Goal: Transaction & Acquisition: Purchase product/service

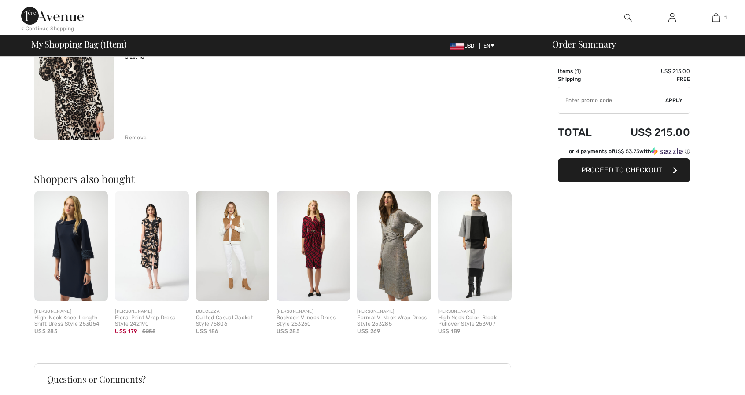
scroll to position [132, 0]
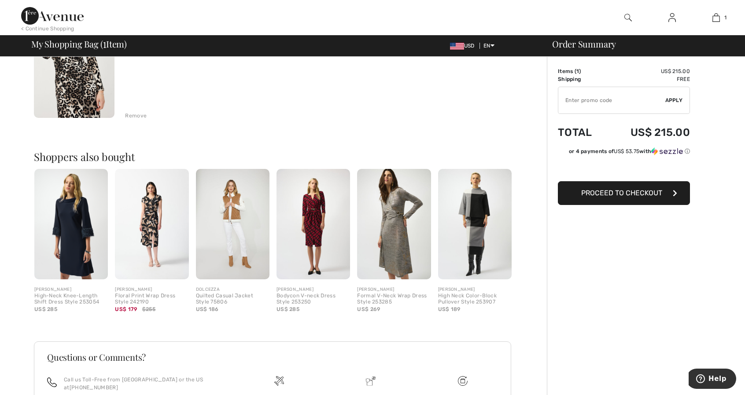
drag, startPoint x: 744, startPoint y: 156, endPoint x: 744, endPoint y: 71, distance: 85.4
click at [744, 71] on div "Order Summary Details Items ( 1 ) US$ 215.00 Promo code US$ 0.00 Shipping Free …" at bounding box center [646, 206] width 198 height 563
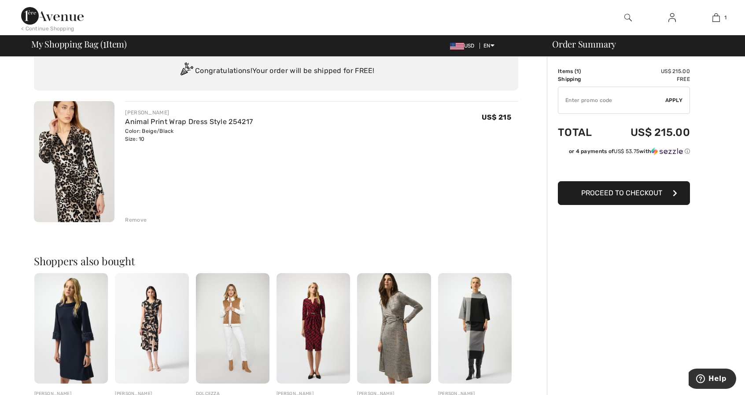
scroll to position [27, 0]
click at [635, 193] on span "Proceed to Checkout" at bounding box center [621, 193] width 81 height 8
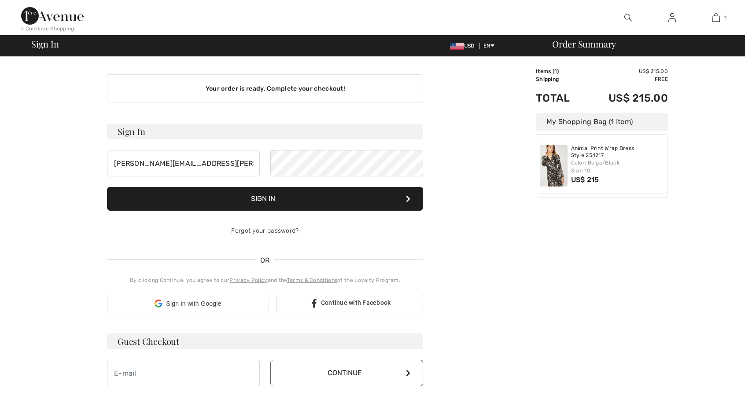
type input "[PERSON_NAME][EMAIL_ADDRESS][PERSON_NAME][DOMAIN_NAME]"
click at [286, 193] on button "Sign In" at bounding box center [265, 199] width 316 height 24
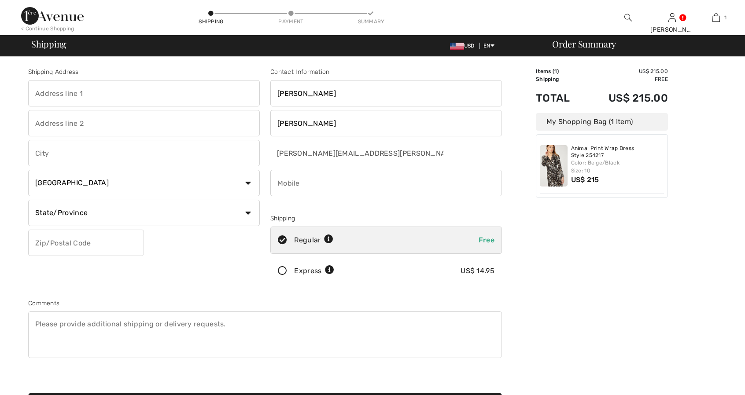
type input "9400 GATEWAY BLVD. E"
type input "EL PASO"
type input "79907"
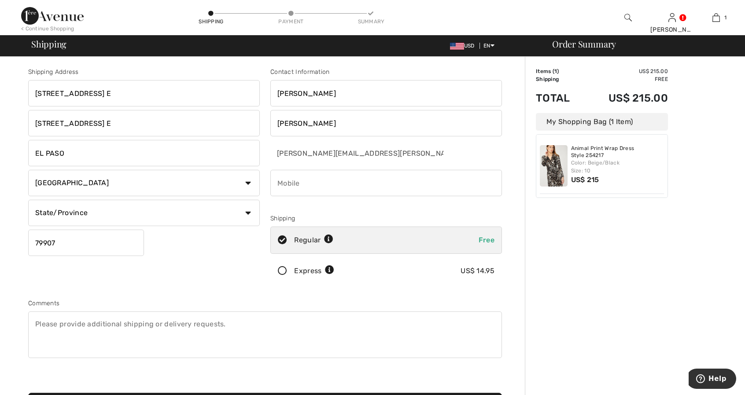
click at [247, 183] on select "Country Canada United States Afghanistan Aland Islands Albania Algeria American…" at bounding box center [143, 183] width 231 height 26
select select "US"
click at [28, 170] on select "Country Canada United States Afghanistan Aland Islands Albania Algeria American…" at bounding box center [143, 183] width 231 height 26
click at [248, 214] on select "State/Province Alabama Alaska American Samoa Arizona Arkansas California Colora…" at bounding box center [143, 213] width 231 height 26
select select "TX"
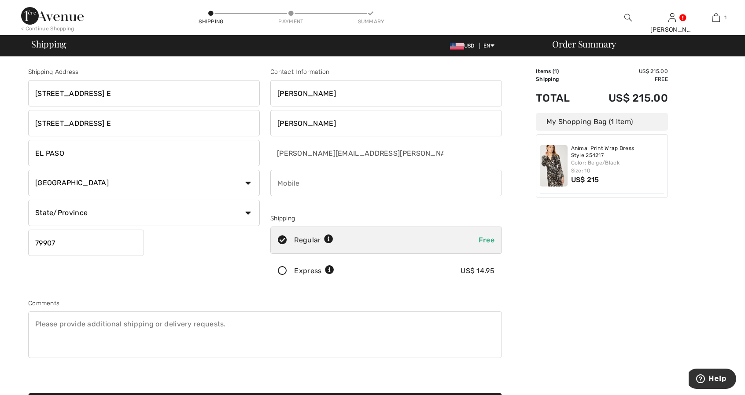
click at [28, 200] on select "State/Province Alabama Alaska American Samoa Arizona Arkansas California Colora…" at bounding box center [143, 213] width 231 height 26
click at [290, 183] on input "phone" at bounding box center [385, 183] width 231 height 26
type input "9158679880"
drag, startPoint x: 589, startPoint y: 226, endPoint x: 518, endPoint y: 231, distance: 71.0
click at [589, 227] on div "Order Summary Details Items ( 1 ) US$ 215.00 Promo code US$ 0.00 Shipping Free …" at bounding box center [635, 315] width 220 height 517
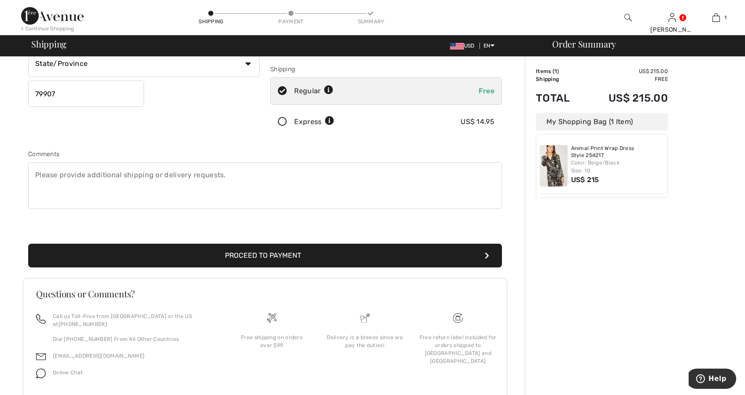
scroll to position [170, 0]
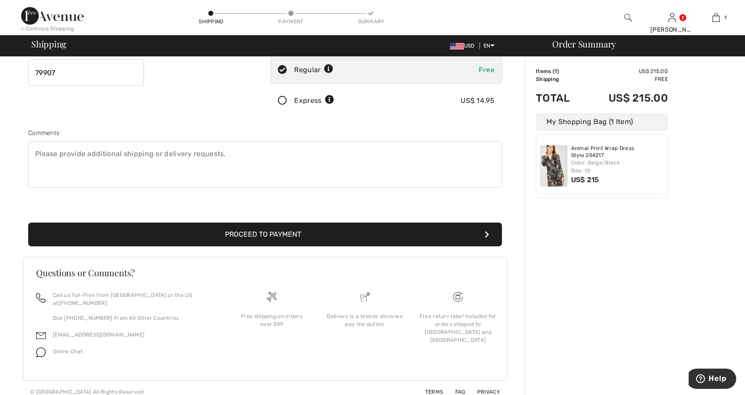
click at [233, 231] on button "Proceed to Payment" at bounding box center [264, 235] width 473 height 24
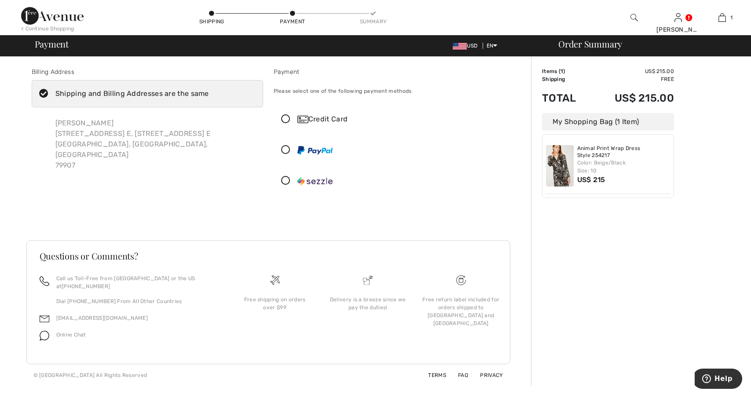
click at [44, 93] on icon at bounding box center [43, 93] width 23 height 9
click at [209, 93] on input "Shipping and Billing Addresses are the same" at bounding box center [212, 94] width 6 height 26
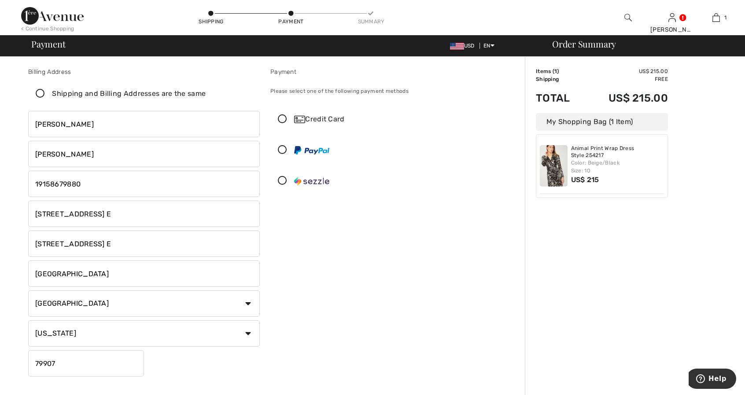
checkbox input "false"
click at [114, 214] on input "9400 Gateway Blvd. E" at bounding box center [143, 214] width 231 height 26
type input "9"
type input "132 Rancho Grande Dr"
click at [110, 250] on input "9400 Gateway Blvd. E" at bounding box center [143, 244] width 231 height 26
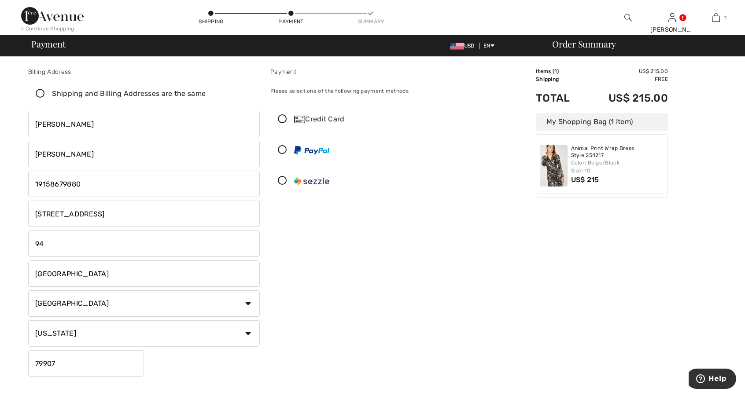
type input "9"
type input "1332 Rancho Grande Dr"
click at [44, 213] on input "132 Rancho Grande Dr" at bounding box center [143, 214] width 231 height 26
type input "1332 Rancho Grande Dr"
click at [67, 370] on input "79907" at bounding box center [86, 363] width 116 height 26
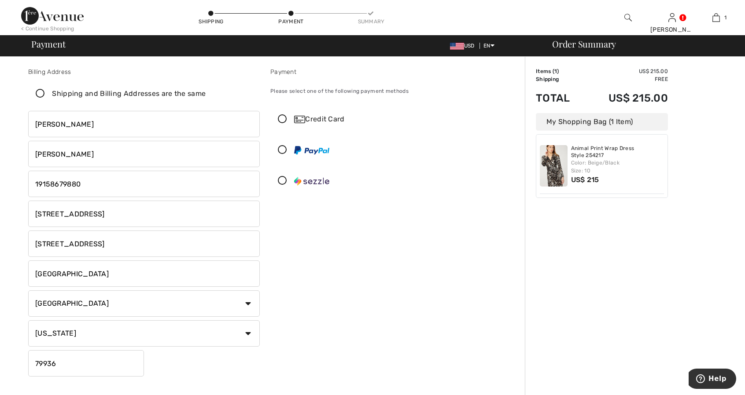
type input "79936"
click at [284, 120] on icon at bounding box center [282, 119] width 23 height 9
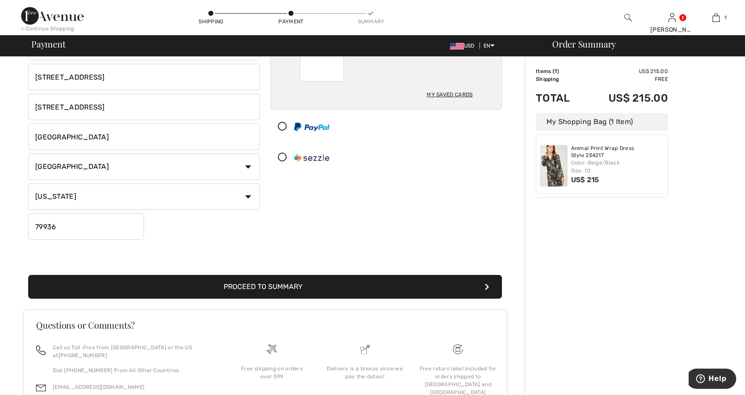
scroll to position [142, 0]
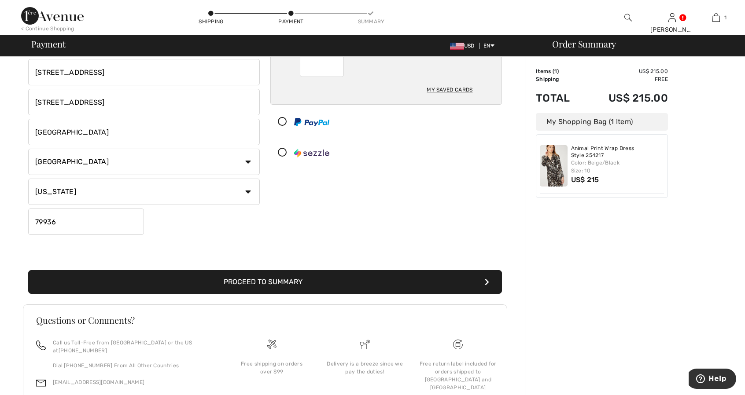
click at [306, 282] on button "Proceed to Summary" at bounding box center [264, 282] width 473 height 24
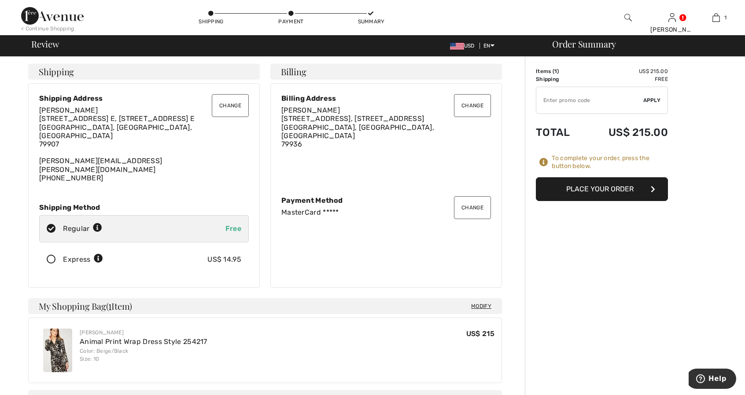
click at [608, 191] on button "Place Your Order" at bounding box center [602, 189] width 132 height 24
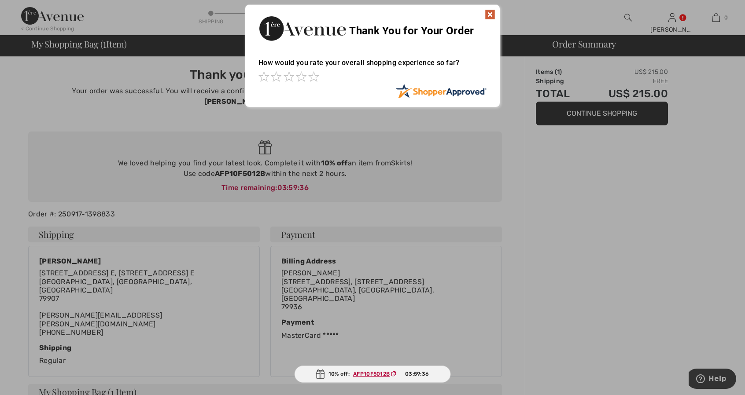
click at [493, 12] on img at bounding box center [489, 14] width 11 height 11
